Goal: Transaction & Acquisition: Book appointment/travel/reservation

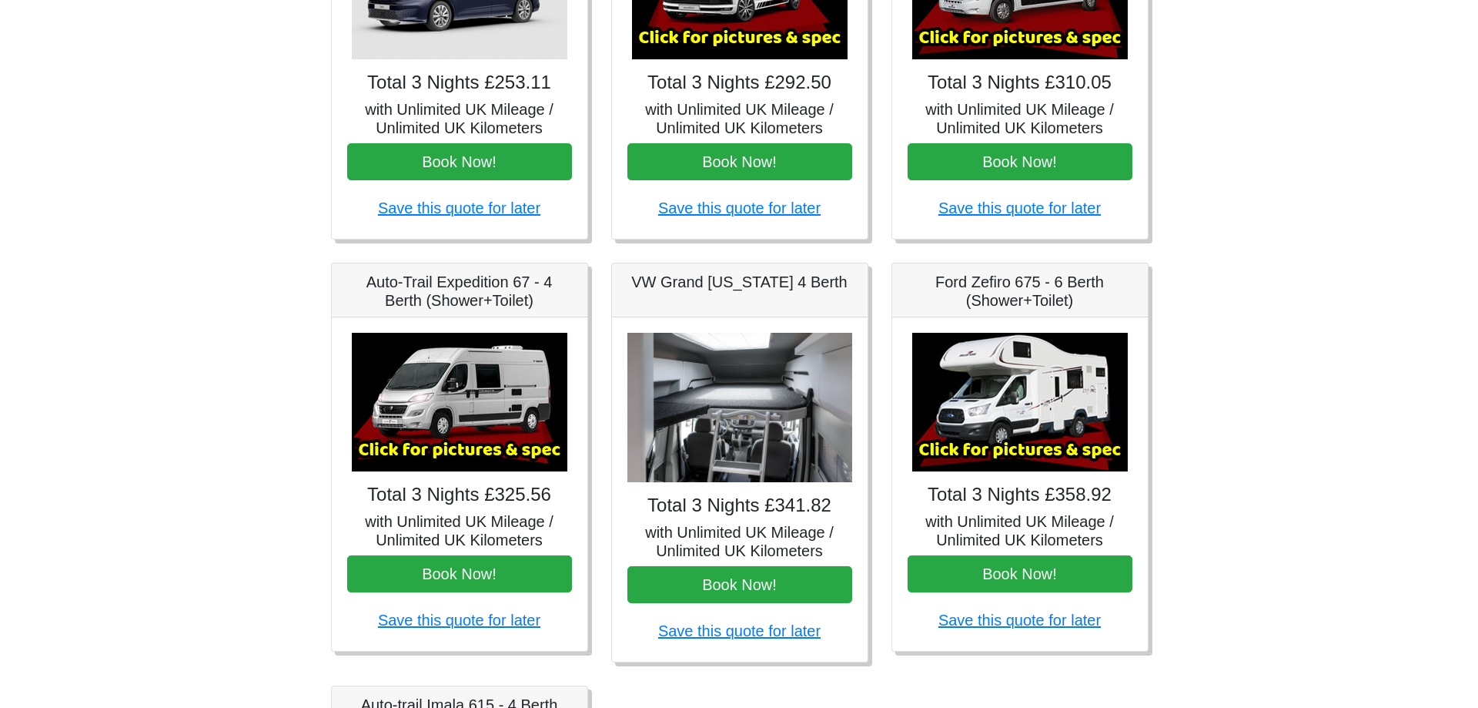
scroll to position [462, 0]
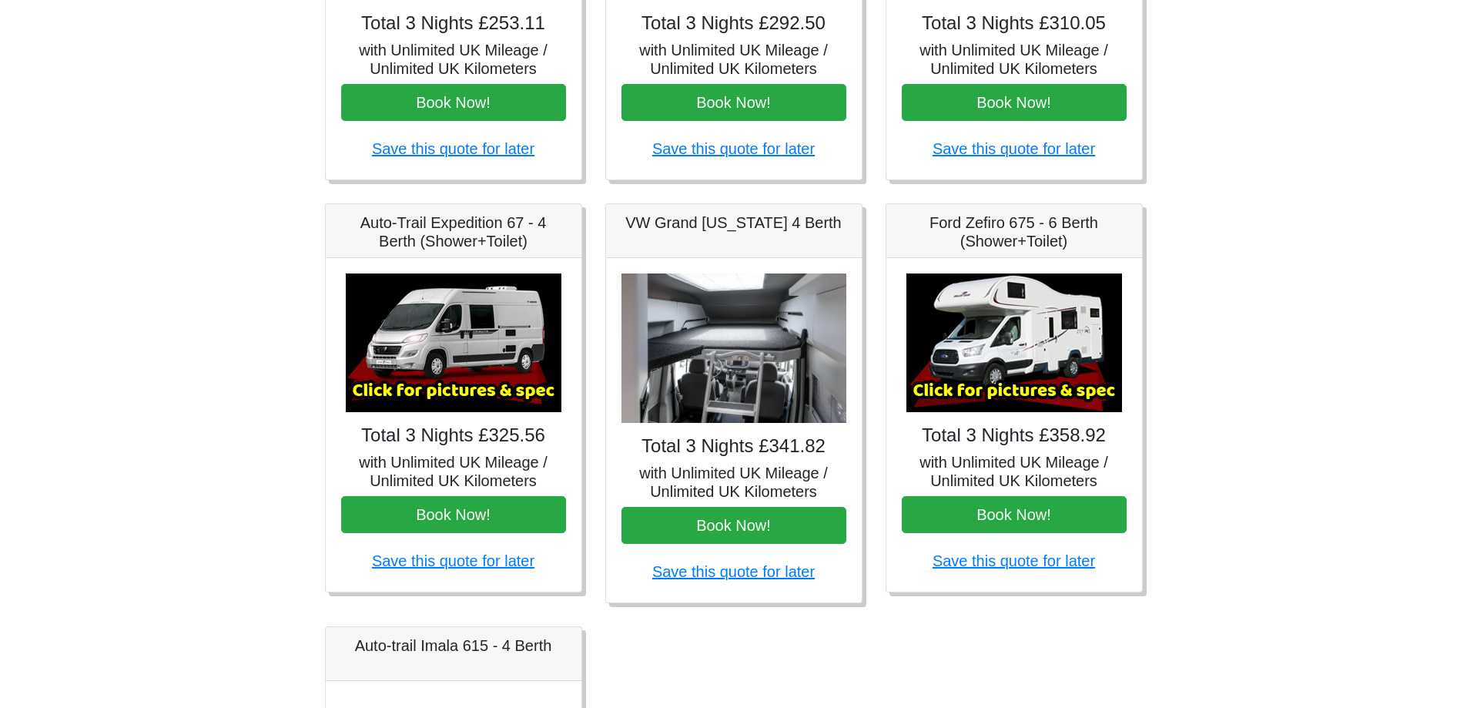
click at [452, 357] on img at bounding box center [454, 342] width 216 height 139
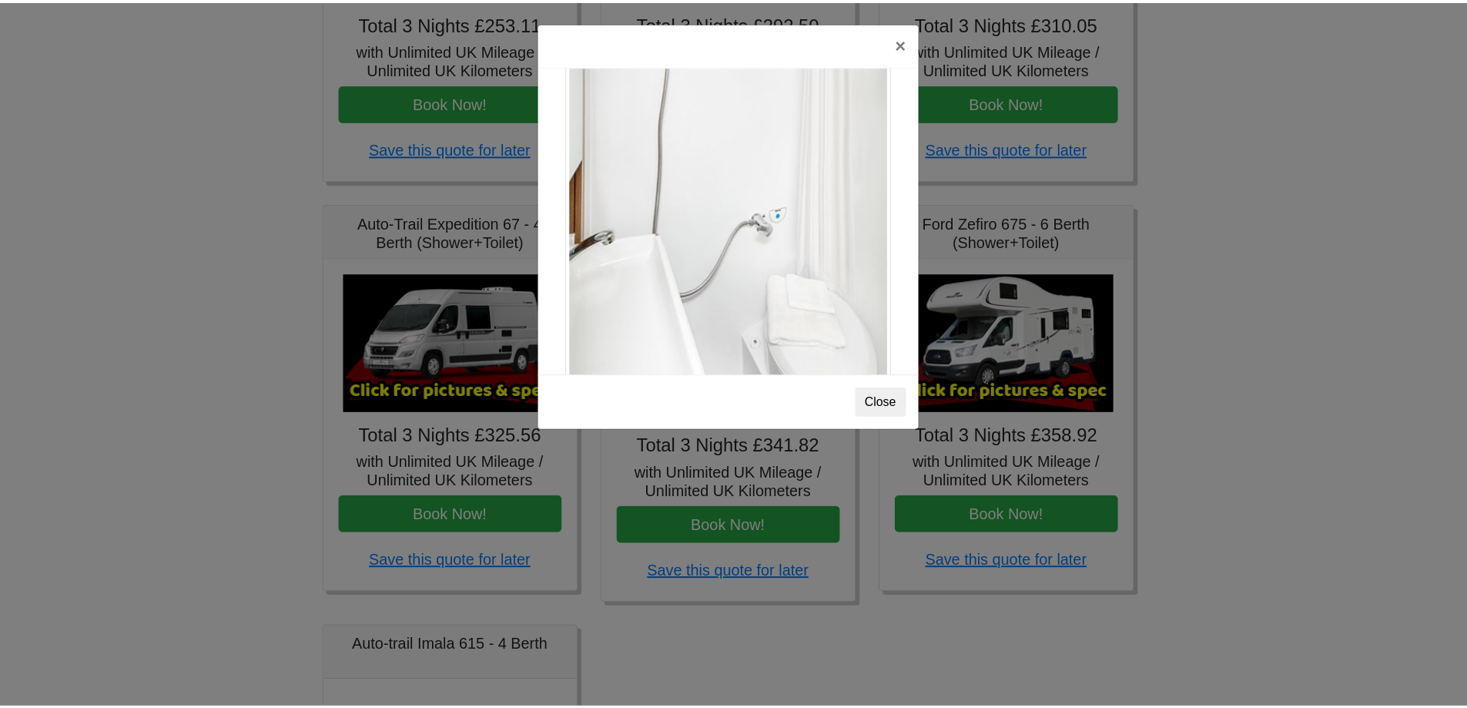
scroll to position [2084, 0]
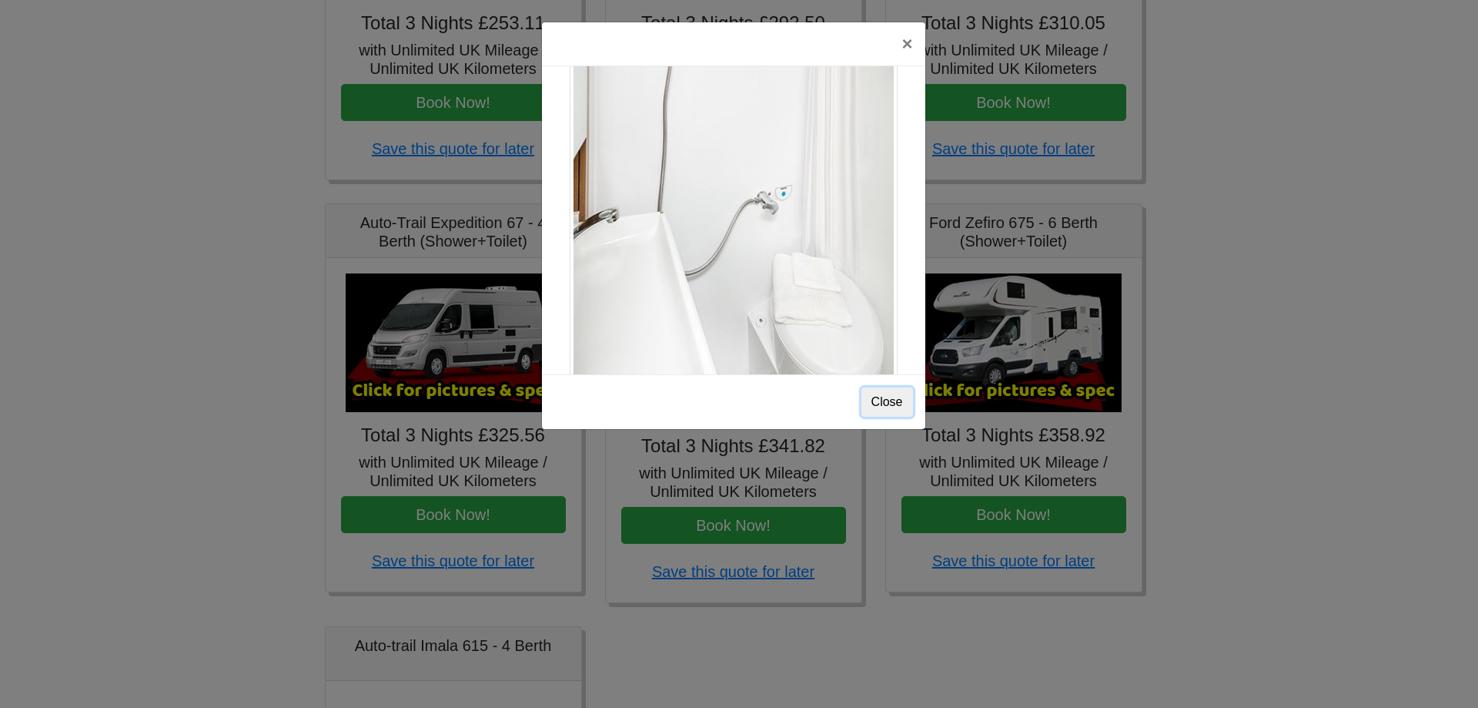
click at [885, 400] on button "Close" at bounding box center [888, 401] width 52 height 29
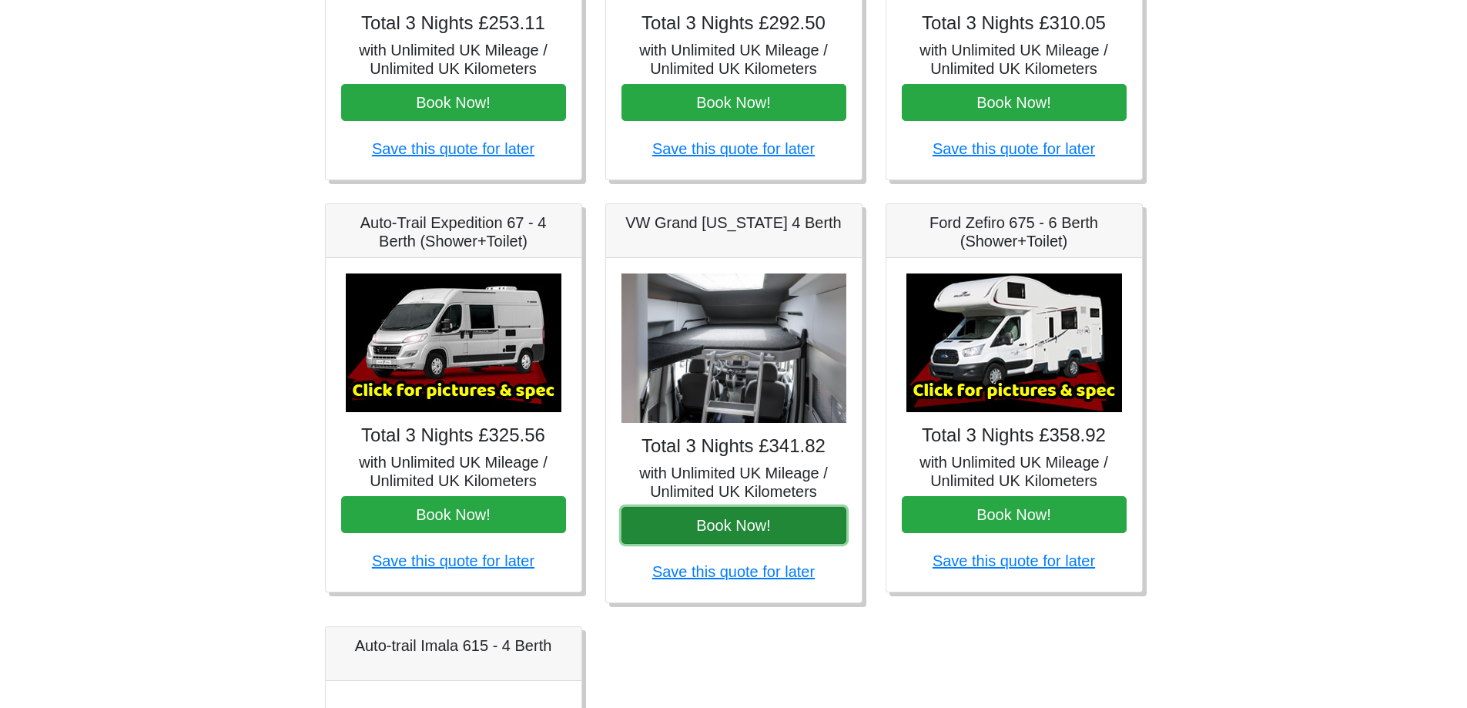
click at [732, 520] on button "Book Now!" at bounding box center [733, 525] width 225 height 37
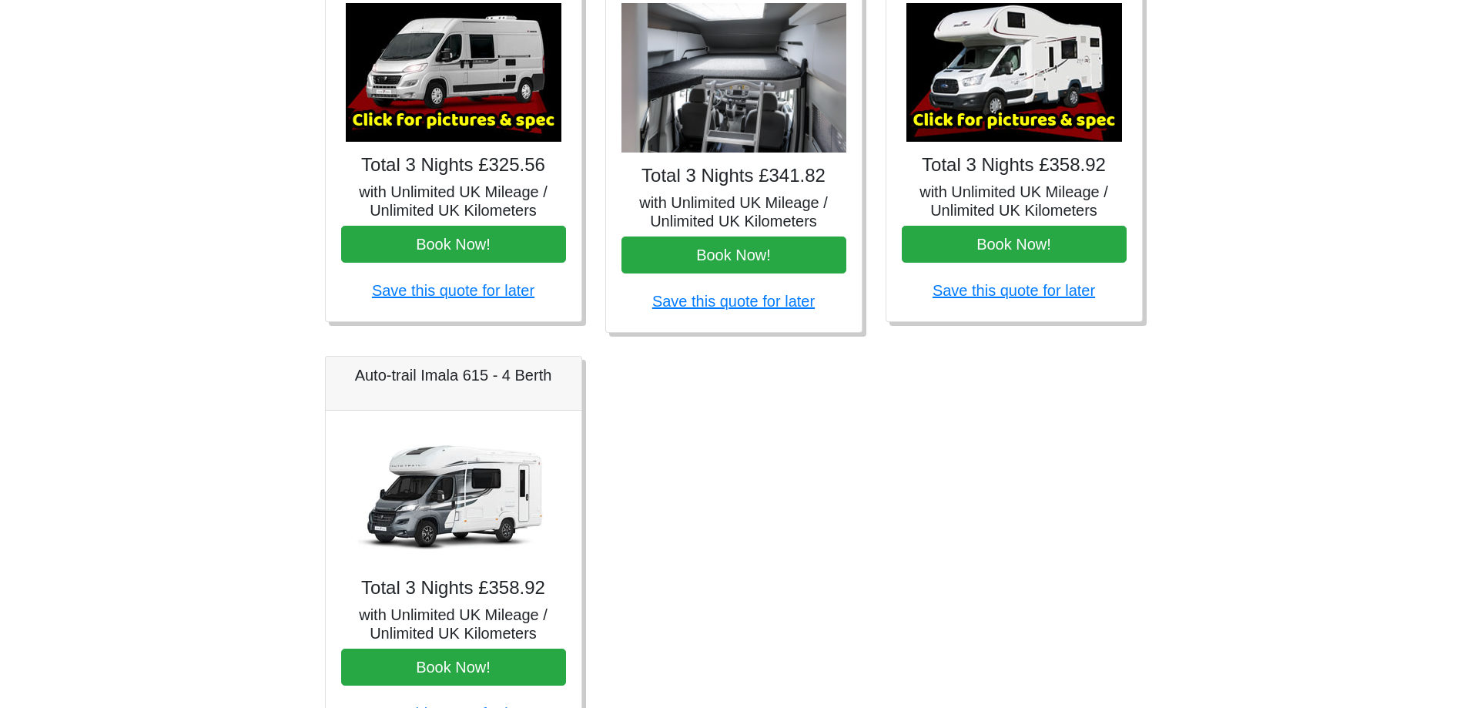
scroll to position [770, 0]
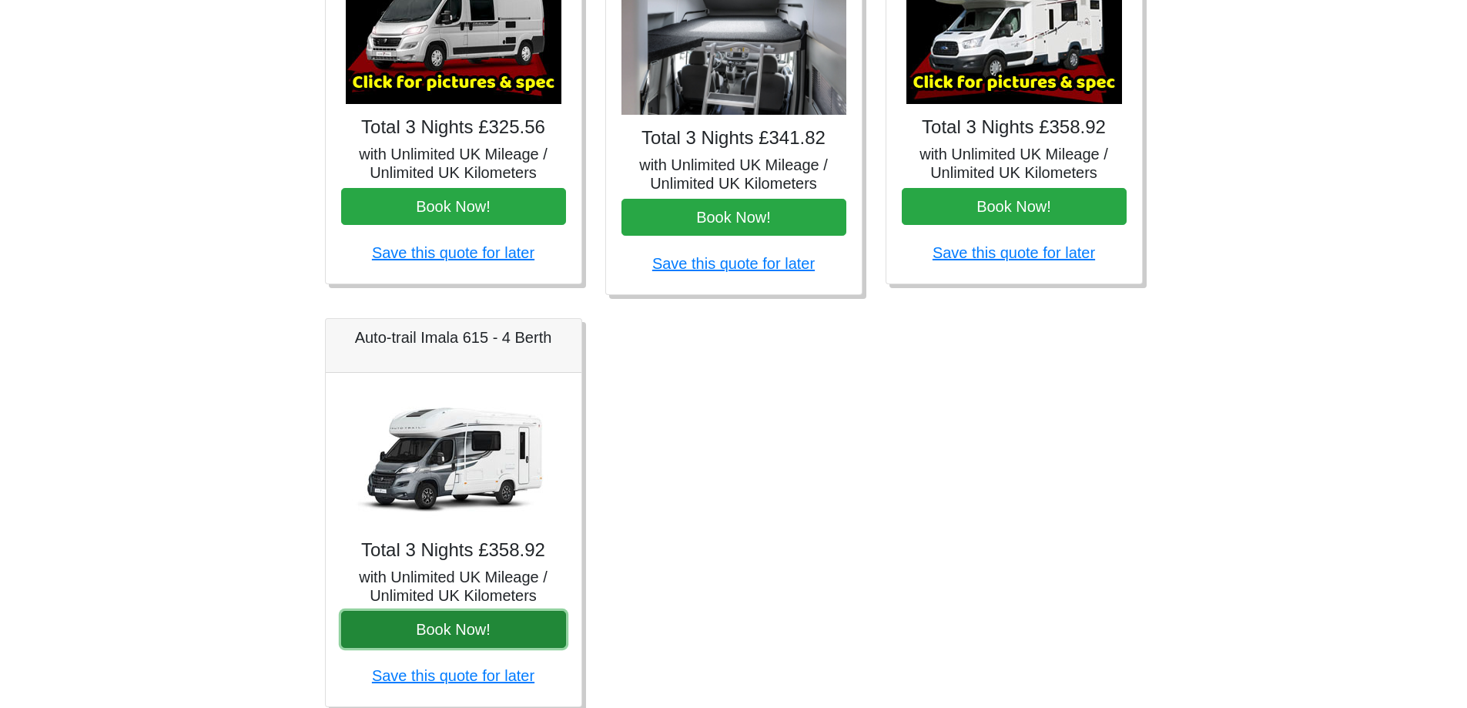
click at [439, 621] on button "Book Now!" at bounding box center [453, 629] width 225 height 37
drag, startPoint x: 450, startPoint y: 626, endPoint x: 476, endPoint y: 626, distance: 25.4
click at [451, 626] on button "Book Now!" at bounding box center [453, 629] width 225 height 37
click at [455, 445] on img at bounding box center [454, 457] width 216 height 139
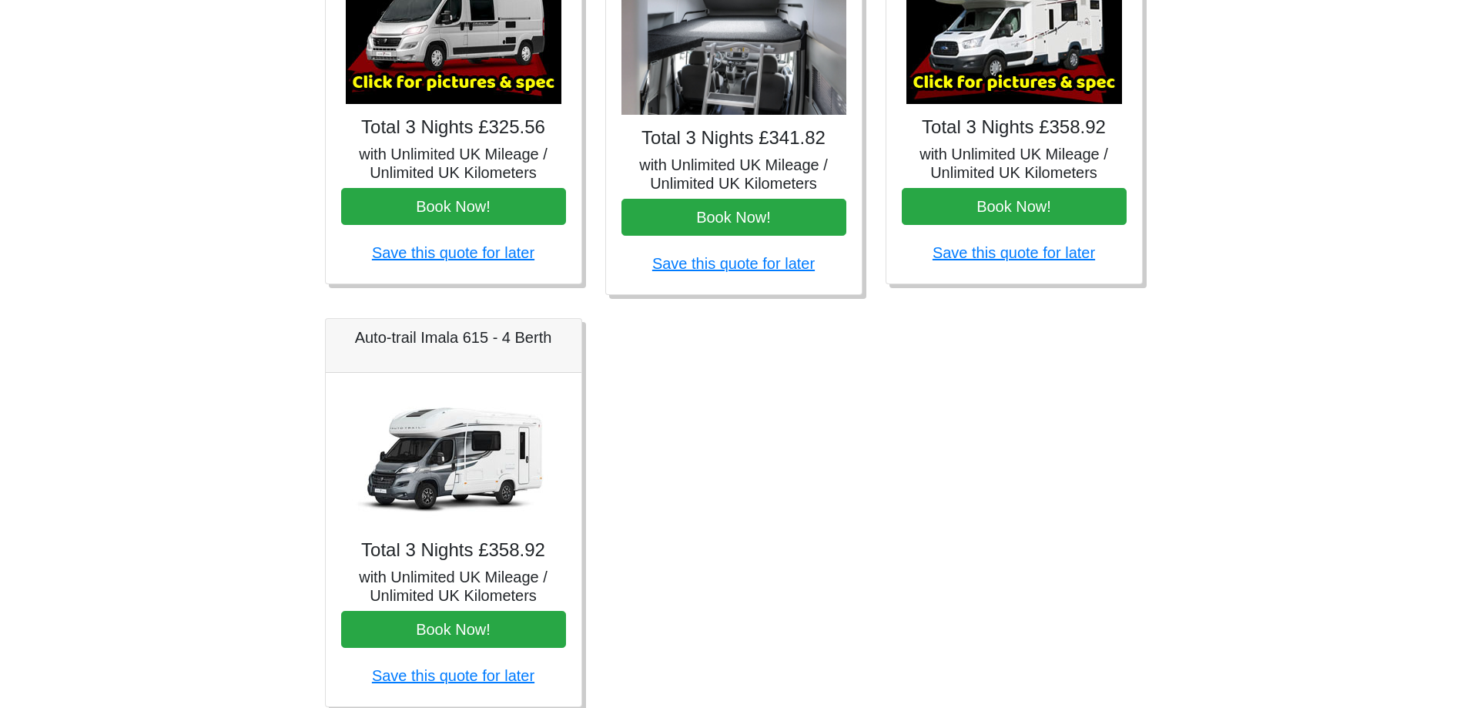
click at [455, 445] on img at bounding box center [454, 457] width 216 height 139
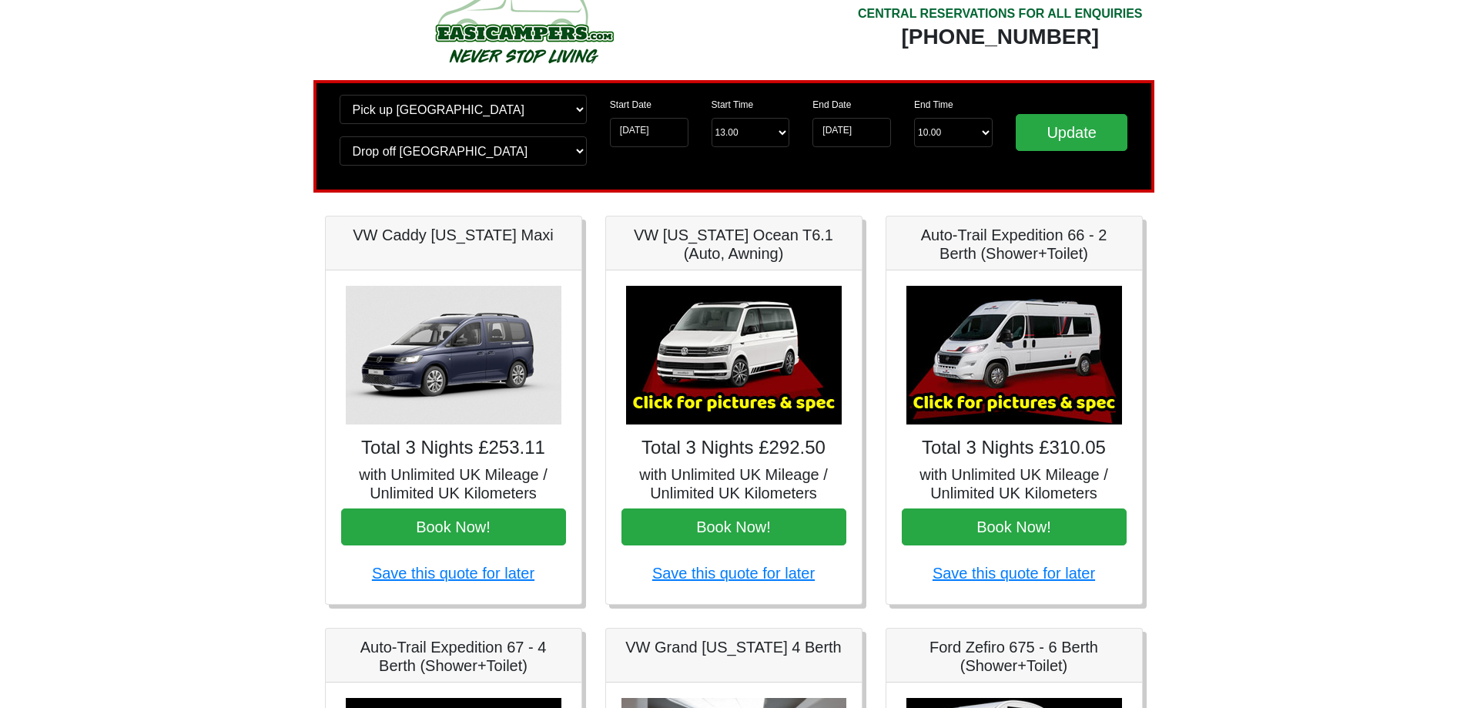
scroll to position [0, 0]
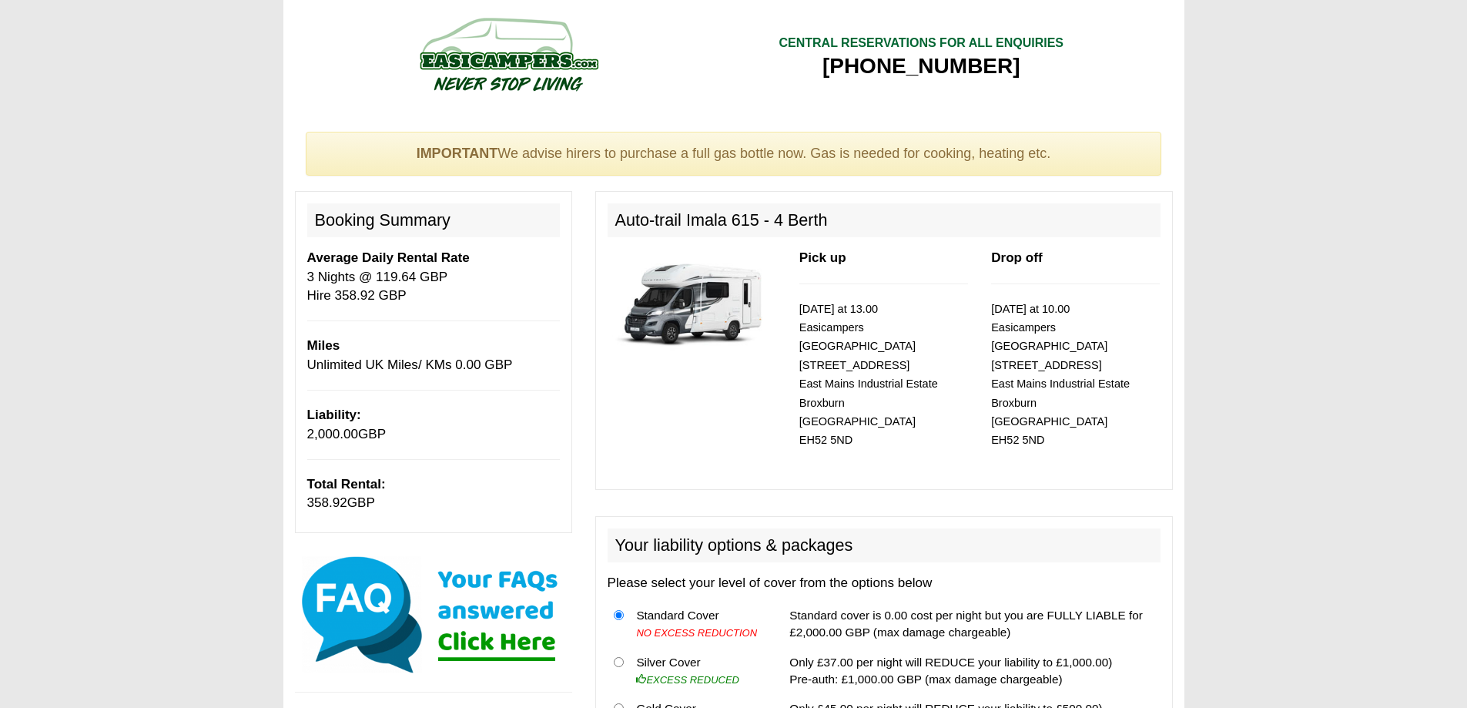
click at [721, 295] on img at bounding box center [691, 303] width 169 height 109
click at [682, 327] on img at bounding box center [691, 303] width 169 height 109
